Goal: Book appointment/travel/reservation

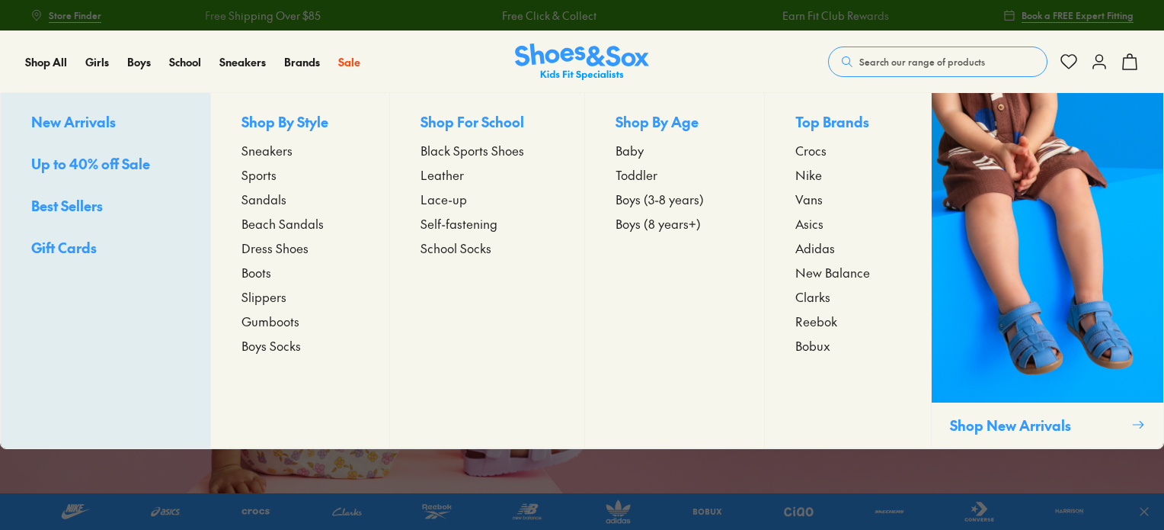
click at [800, 325] on span "Reebok" at bounding box center [817, 321] width 42 height 18
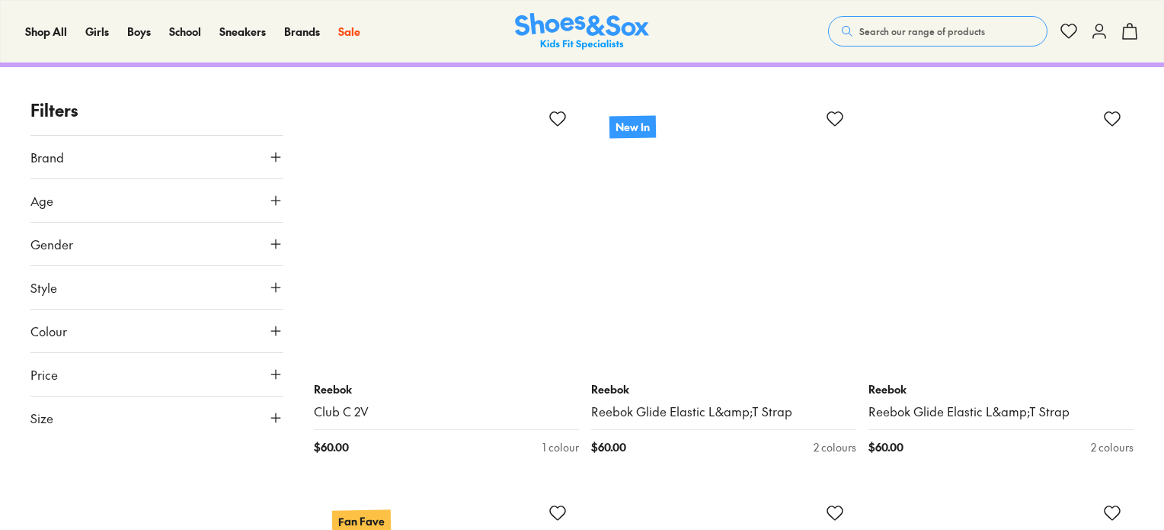
scroll to position [216, 0]
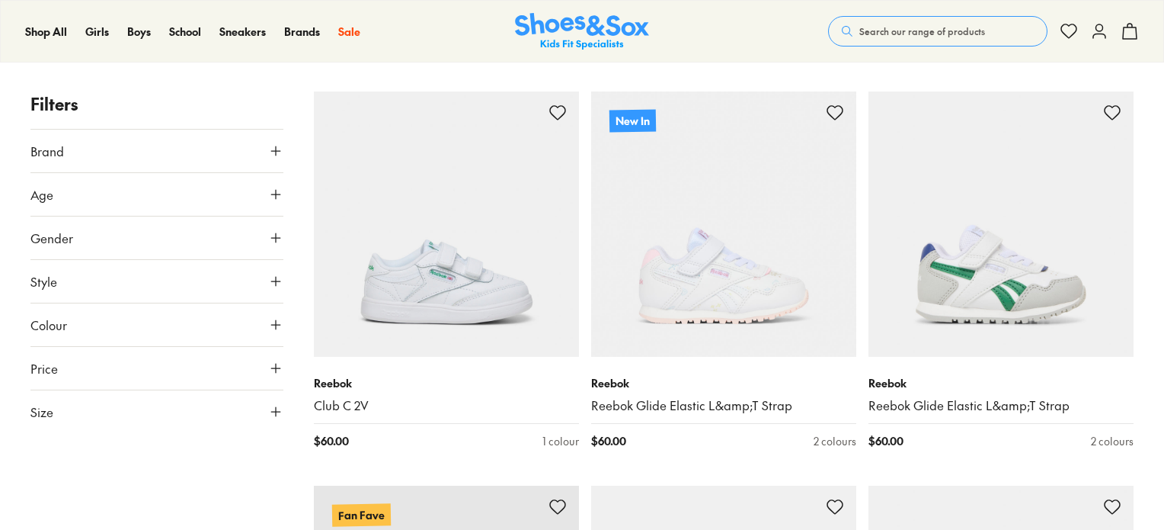
click at [155, 377] on button "Price" at bounding box center [156, 368] width 253 height 43
click at [149, 414] on button "Size" at bounding box center [156, 411] width 253 height 43
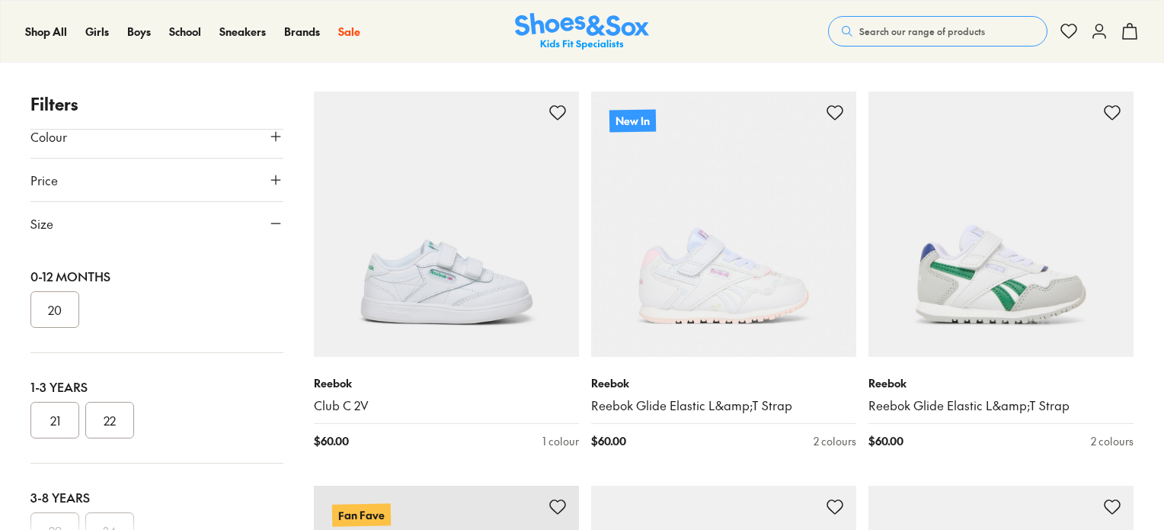
scroll to position [0, 0]
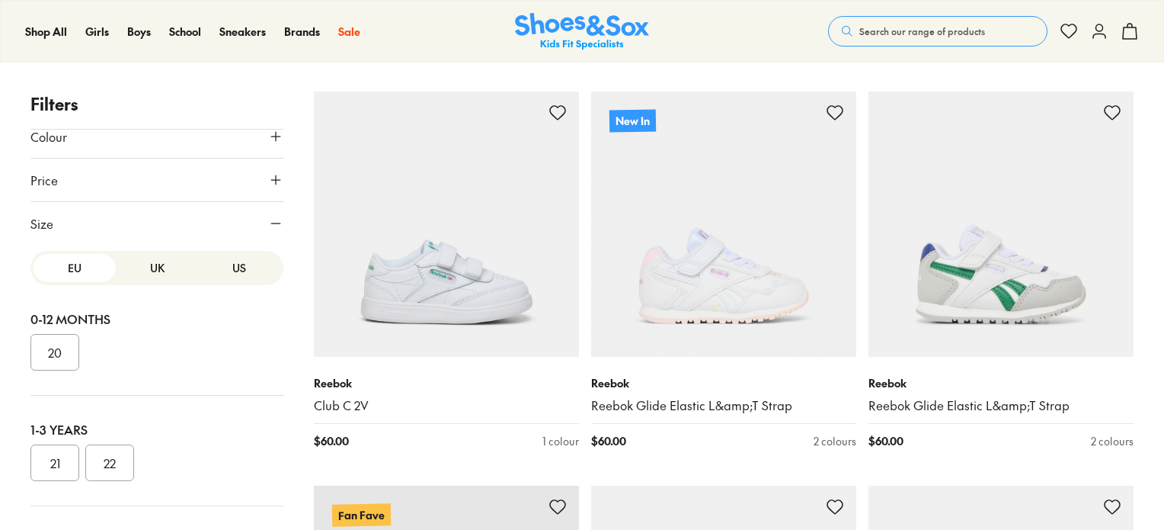
click at [144, 267] on button "UK" at bounding box center [157, 268] width 82 height 28
click at [228, 254] on button "US" at bounding box center [239, 268] width 82 height 28
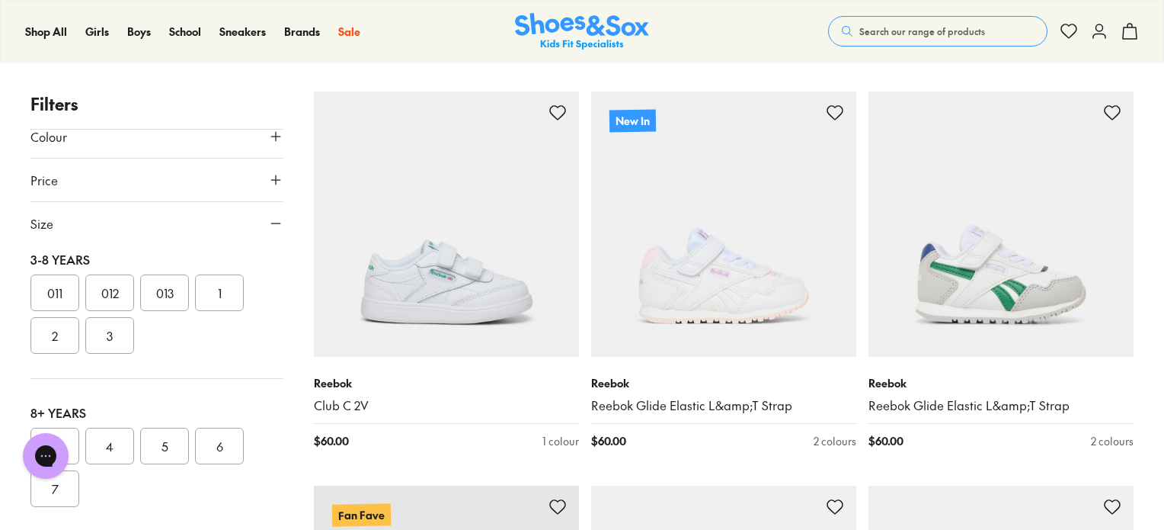
scroll to position [354, 0]
click at [220, 412] on button "6" at bounding box center [219, 415] width 49 height 37
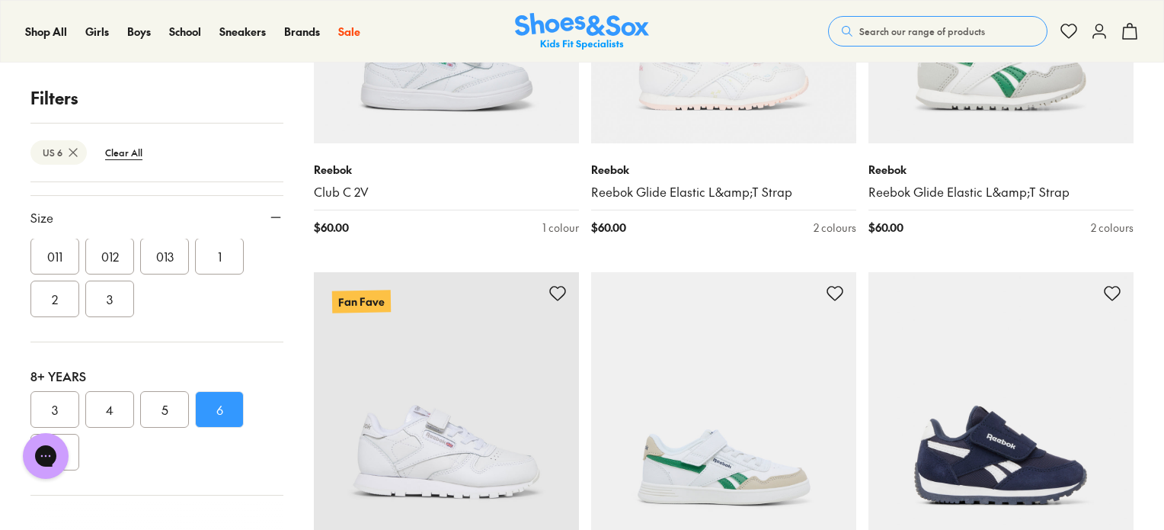
scroll to position [438, 0]
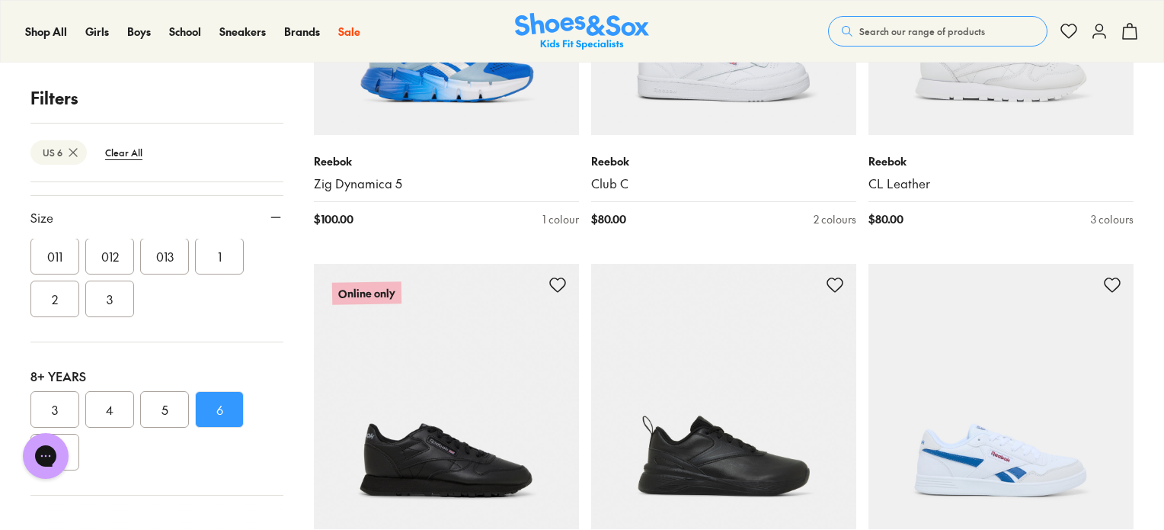
click at [77, 456] on button "7" at bounding box center [54, 452] width 49 height 37
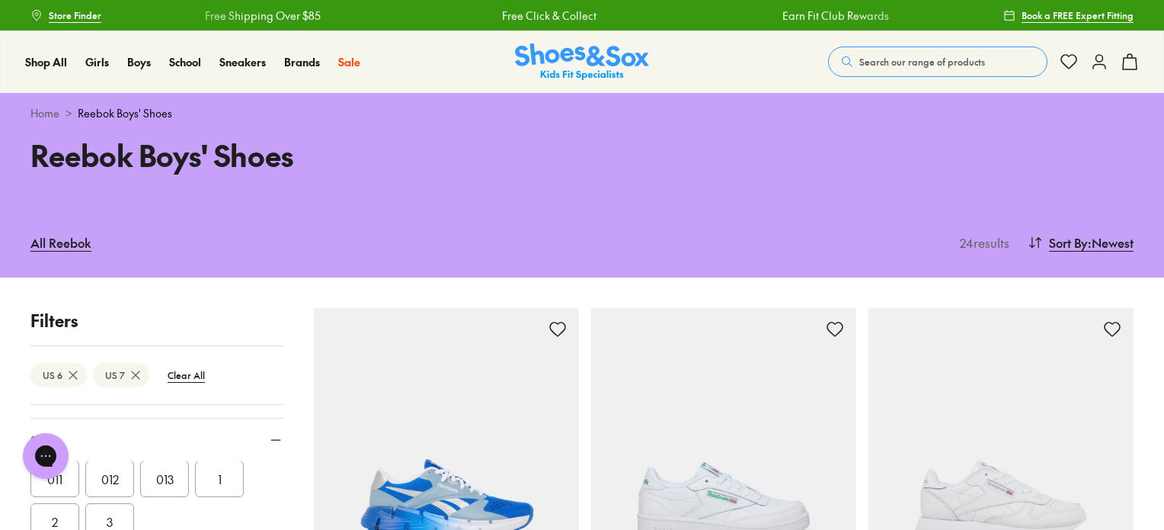
click at [1040, 13] on span "Book a FREE Expert Fitting" at bounding box center [1078, 15] width 112 height 14
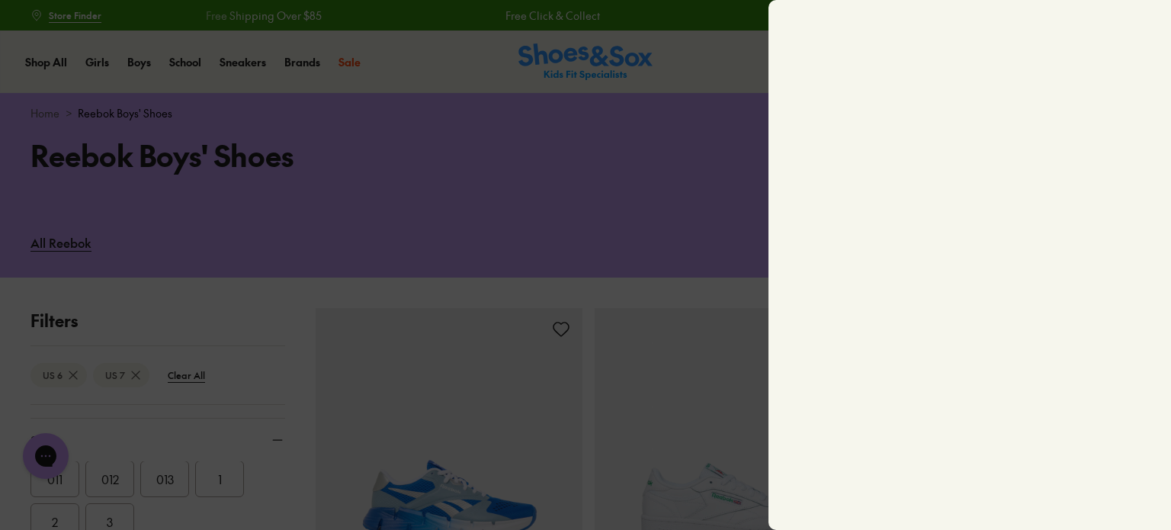
click at [704, 203] on div at bounding box center [585, 265] width 1171 height 530
